Goal: Navigation & Orientation: Find specific page/section

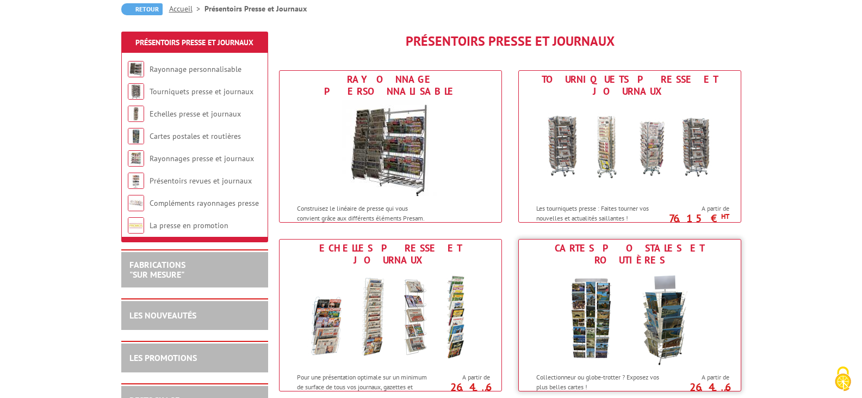
scroll to position [163, 0]
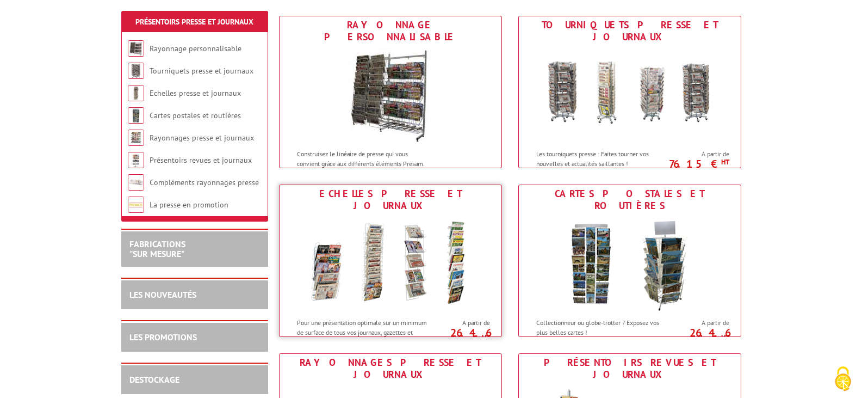
click at [360, 288] on img at bounding box center [390, 263] width 201 height 98
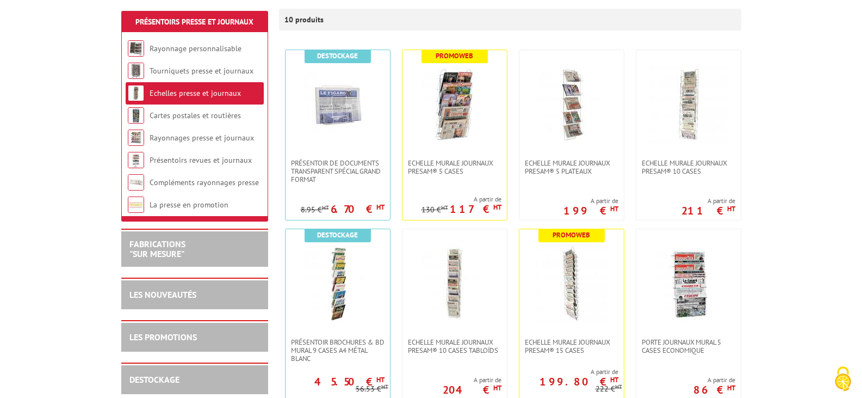
scroll to position [218, 0]
